Goal: Information Seeking & Learning: Understand process/instructions

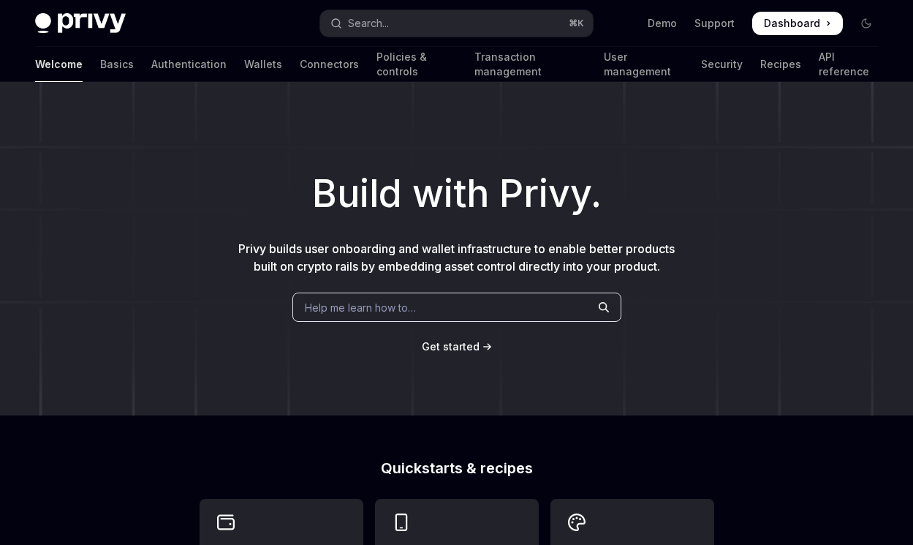
click at [100, 66] on link "Basics" at bounding box center [117, 64] width 34 height 35
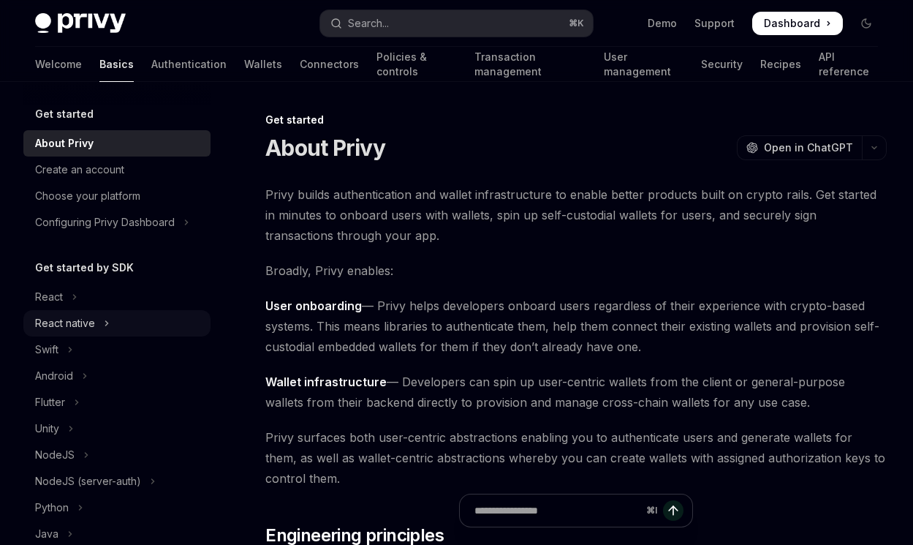
click at [71, 323] on div "React native" at bounding box center [65, 323] width 60 height 18
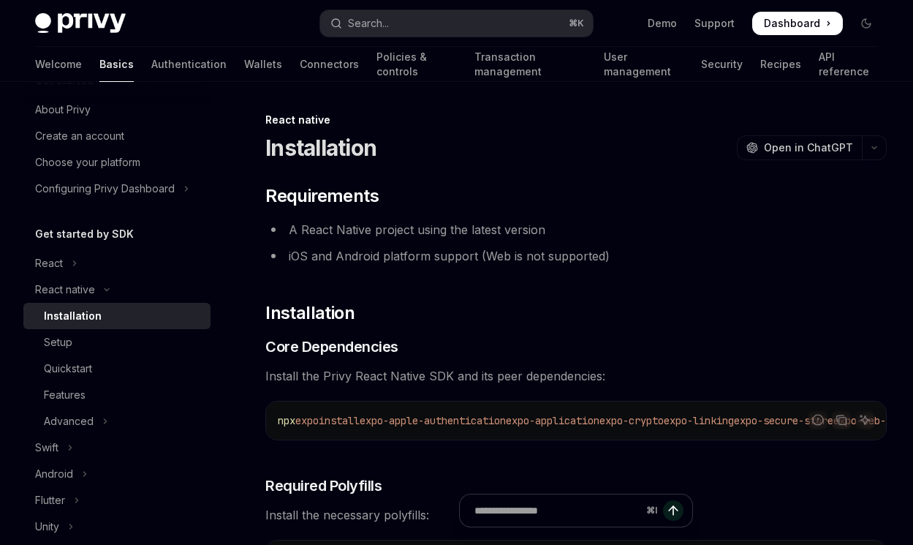
scroll to position [49, 0]
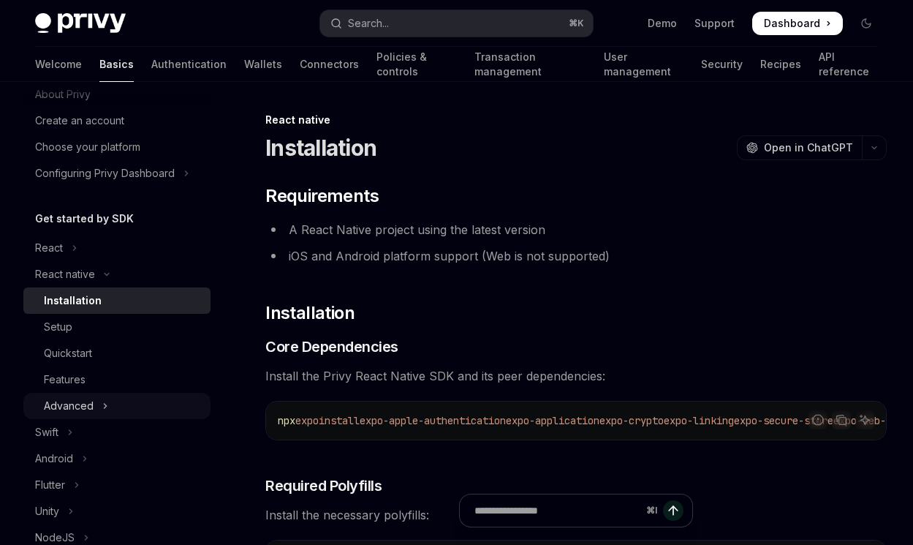
click at [110, 412] on button "Advanced" at bounding box center [116, 406] width 187 height 26
type textarea "*"
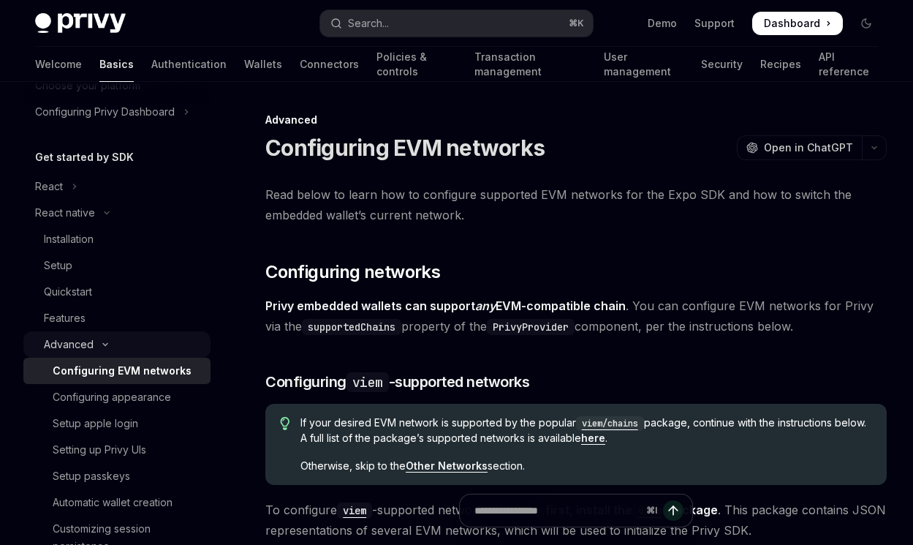
scroll to position [114, 0]
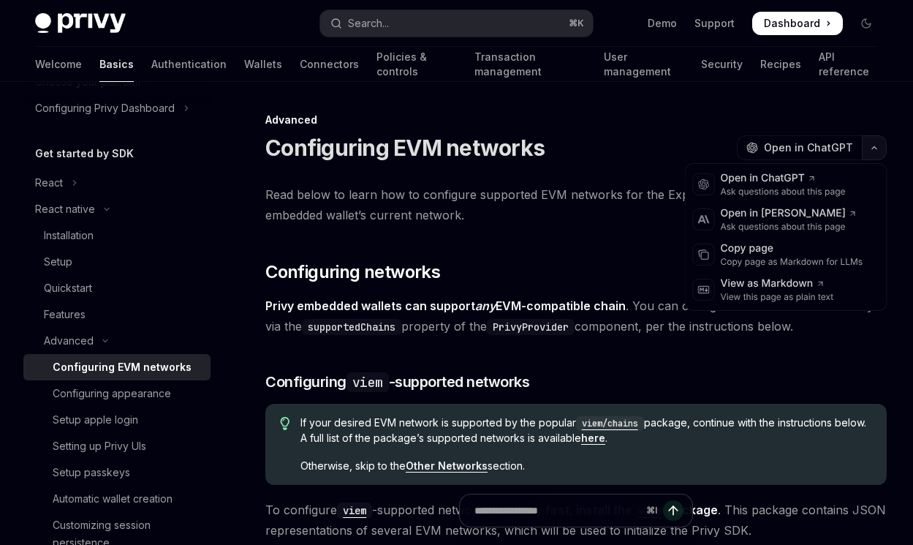
click at [872, 151] on button "button" at bounding box center [874, 147] width 25 height 25
click at [689, 262] on div "Copy page Copy page as Markdown for LLMs" at bounding box center [786, 254] width 195 height 35
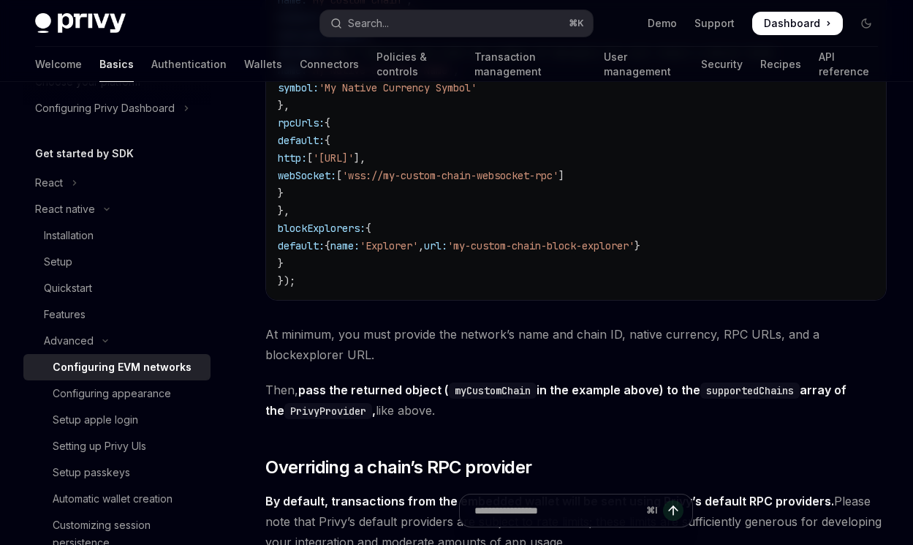
scroll to position [1186, 0]
